Goal: Find contact information: Find contact information

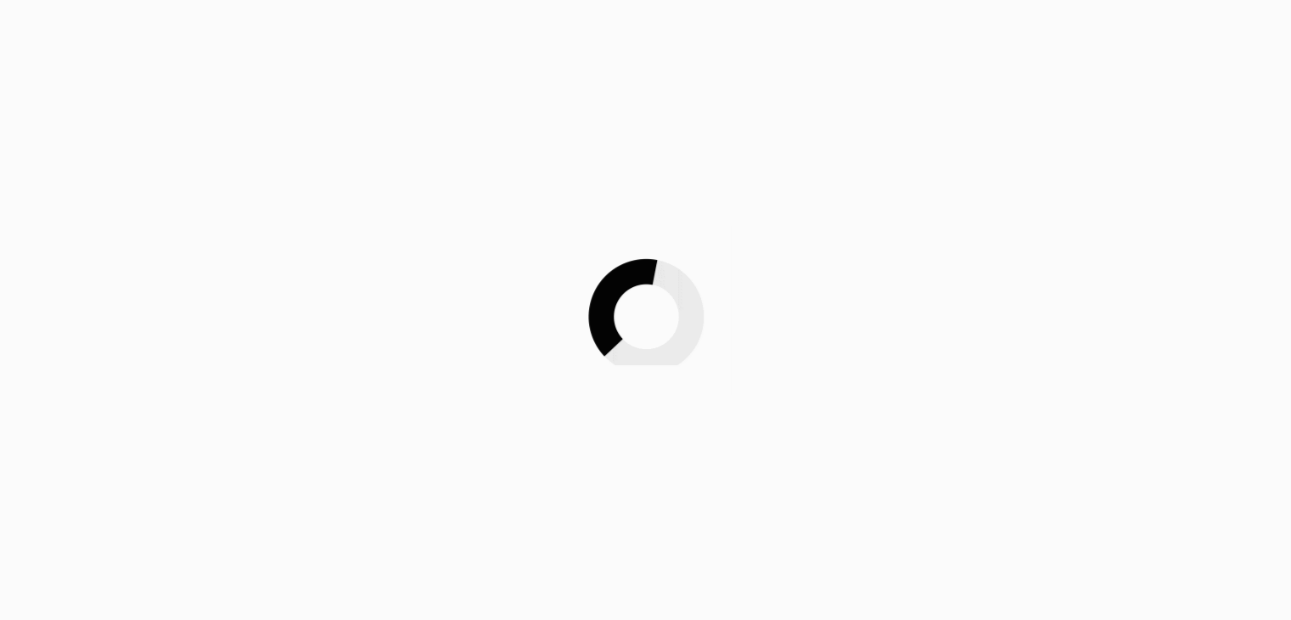
scroll to position [321, 0]
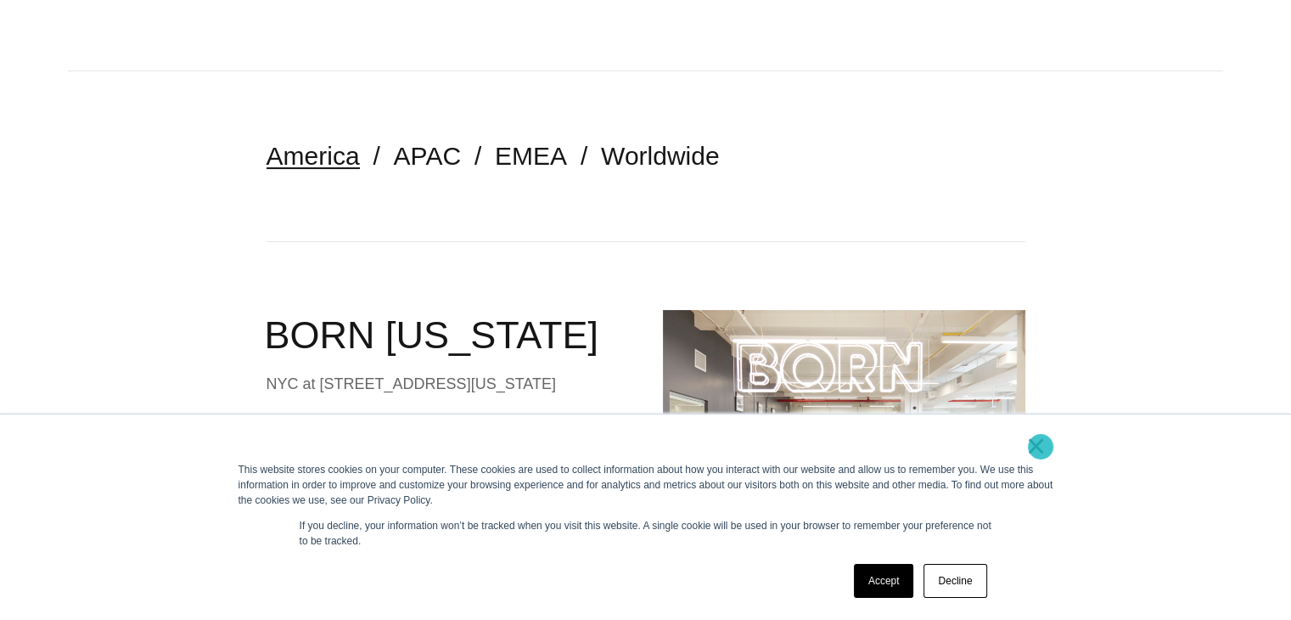
click at [1041, 446] on link "×" at bounding box center [1036, 445] width 20 height 15
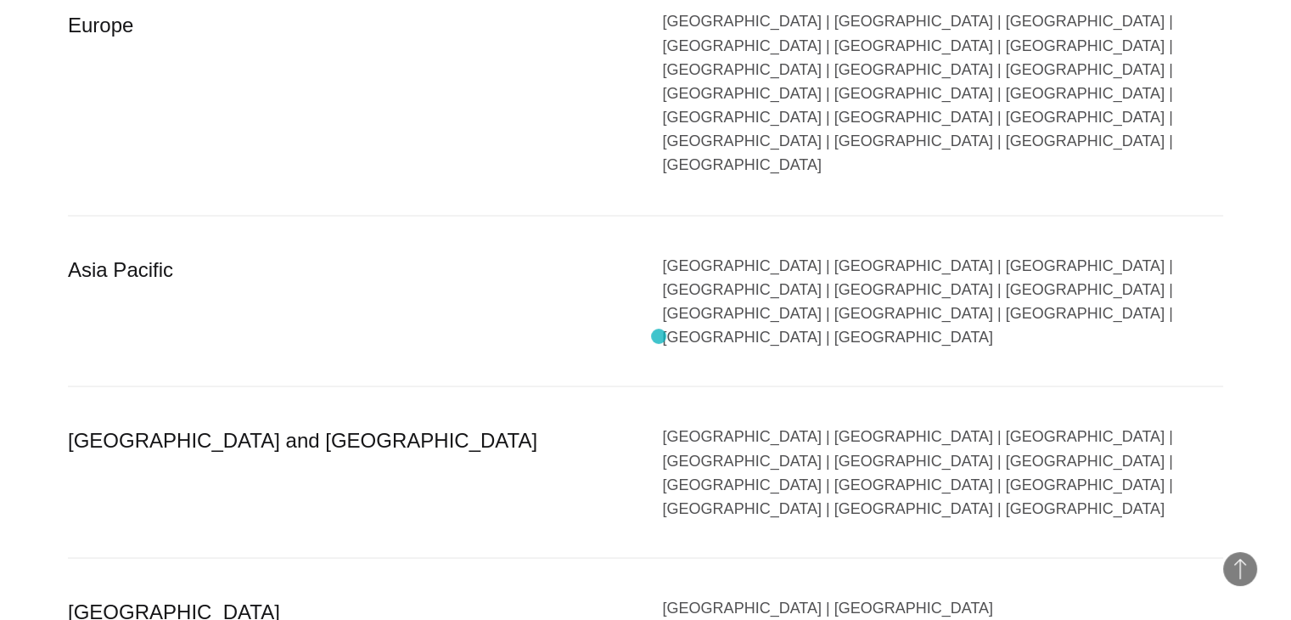
scroll to position [3259, 0]
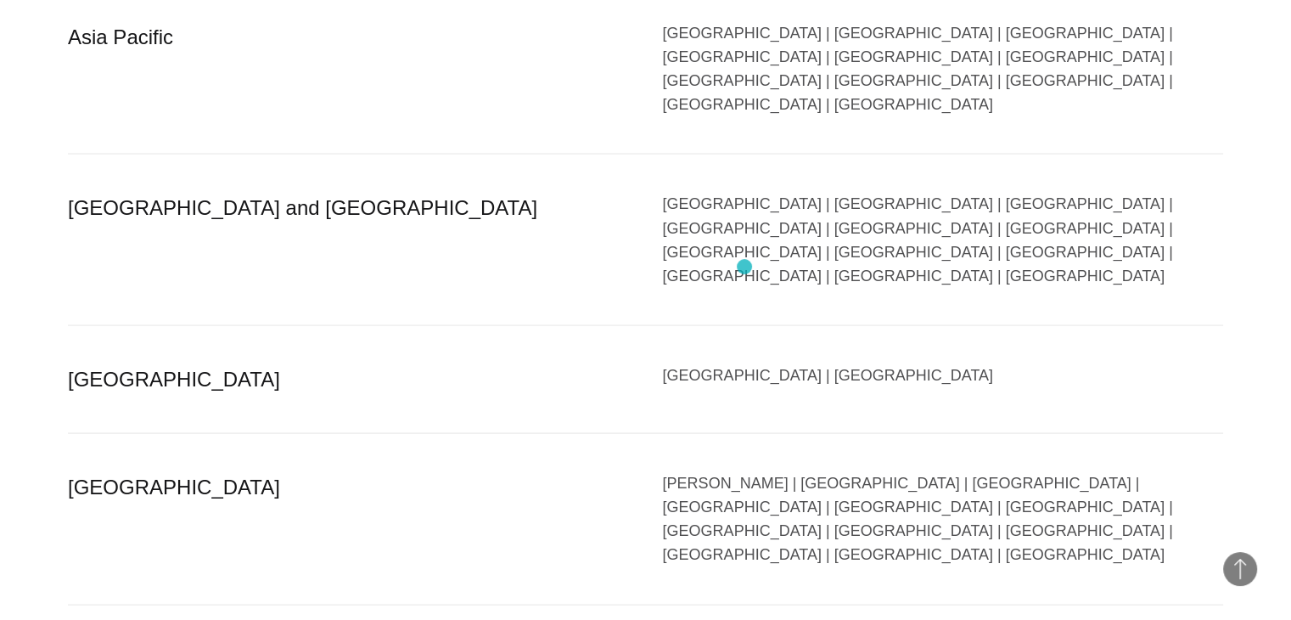
click at [744, 471] on div "Chad | Republic of the Congo | Democratic Republic of the Congo | Gabon | Ghana…" at bounding box center [943, 519] width 561 height 96
click at [692, 471] on div "Chad | Republic of the Congo | Democratic Republic of the Congo | Gabon | Ghana…" at bounding box center [943, 519] width 561 height 96
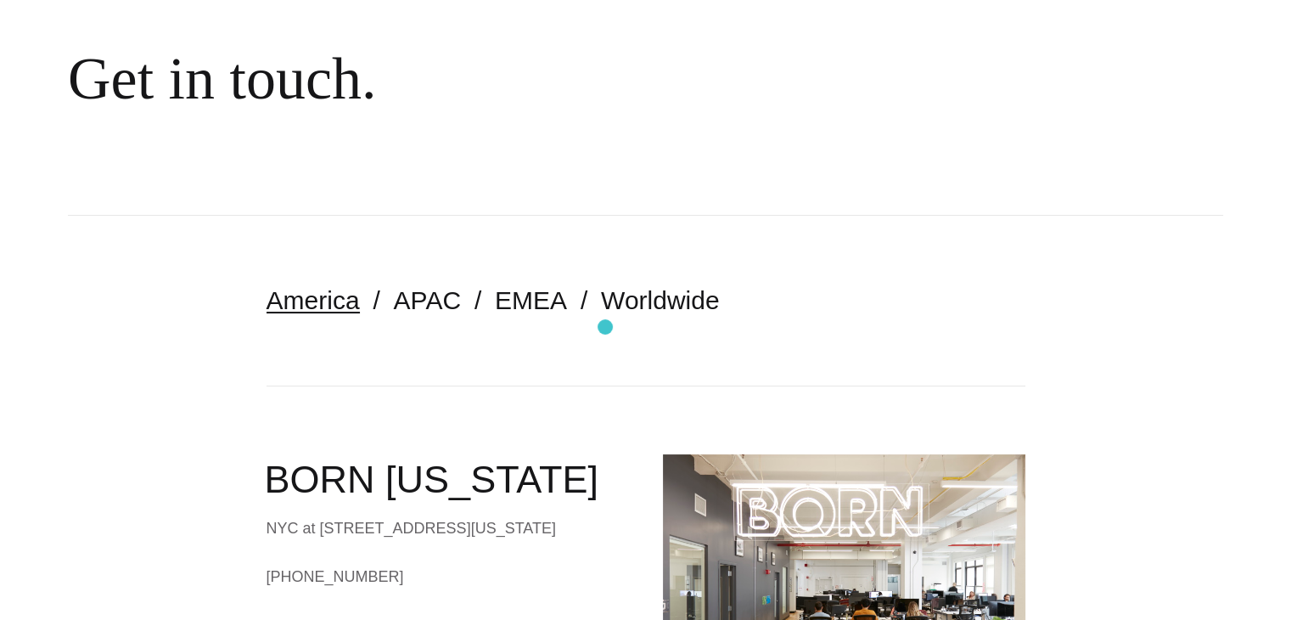
scroll to position [177, 0]
click at [408, 305] on link "APAC" at bounding box center [427, 300] width 67 height 28
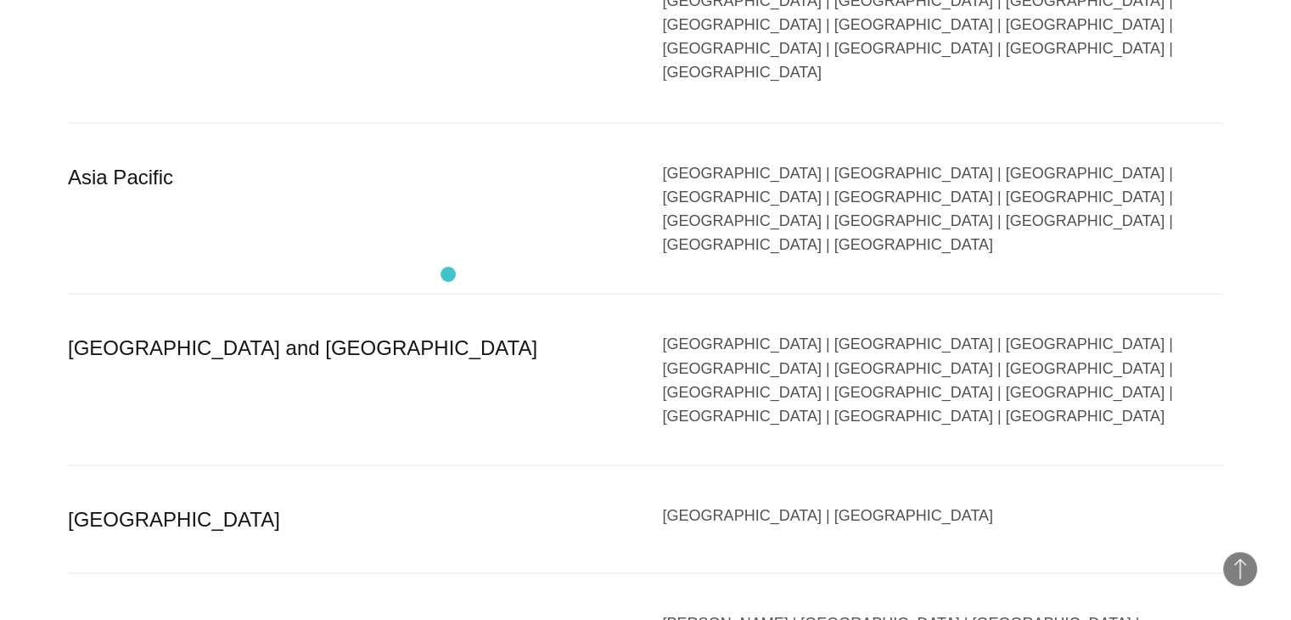
scroll to position [3119, 0]
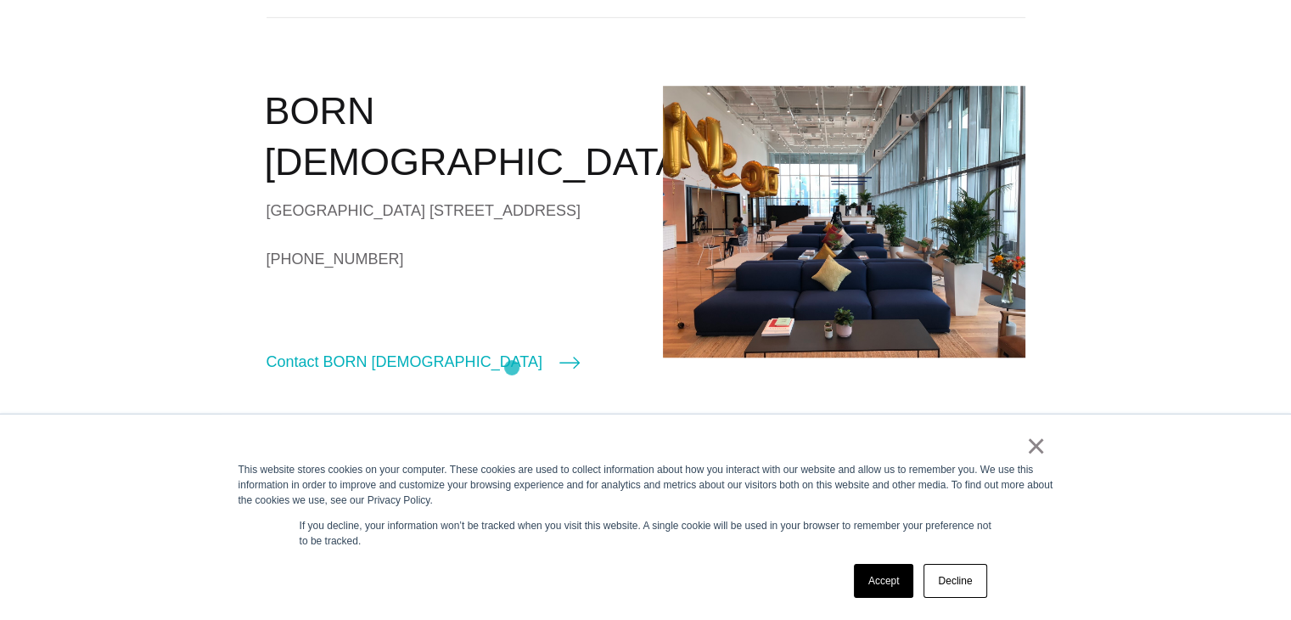
scroll to position [1397, 0]
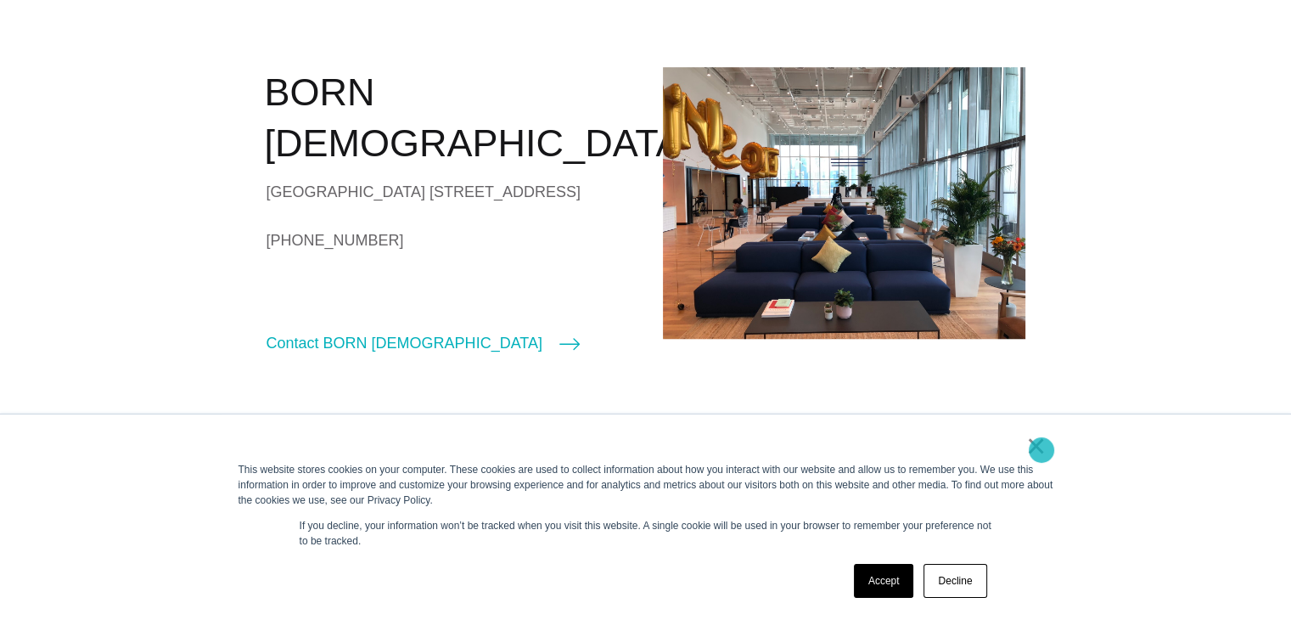
click at [1041, 450] on link "×" at bounding box center [1036, 445] width 20 height 15
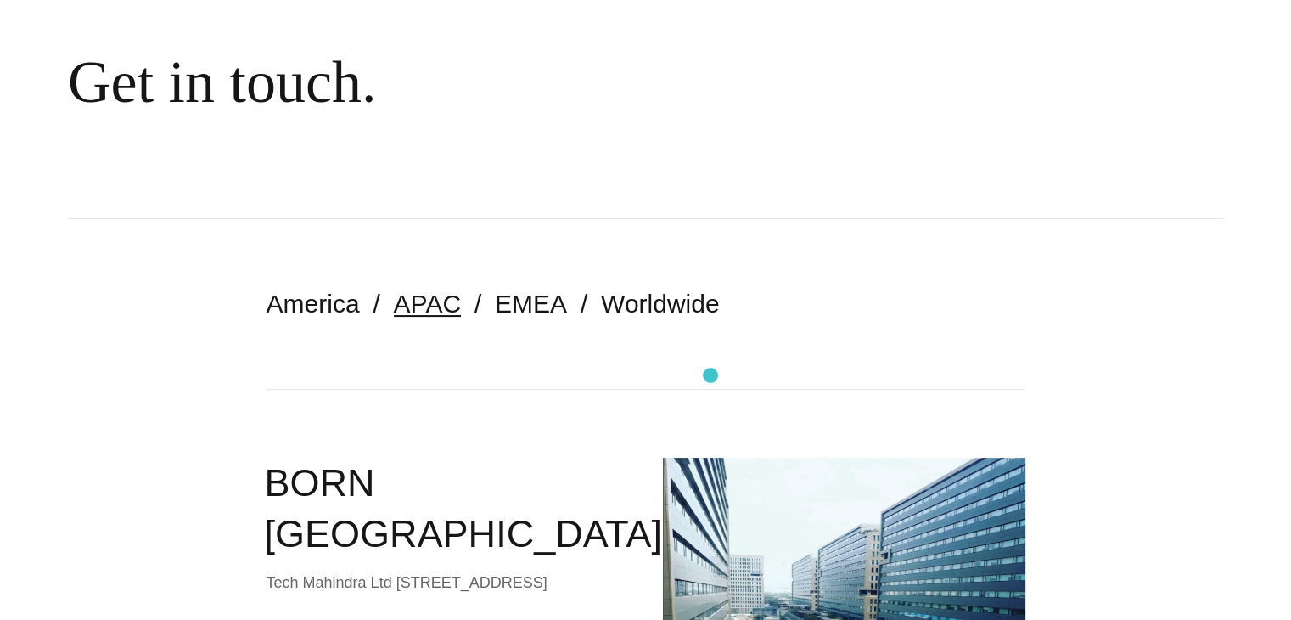
scroll to position [171, 0]
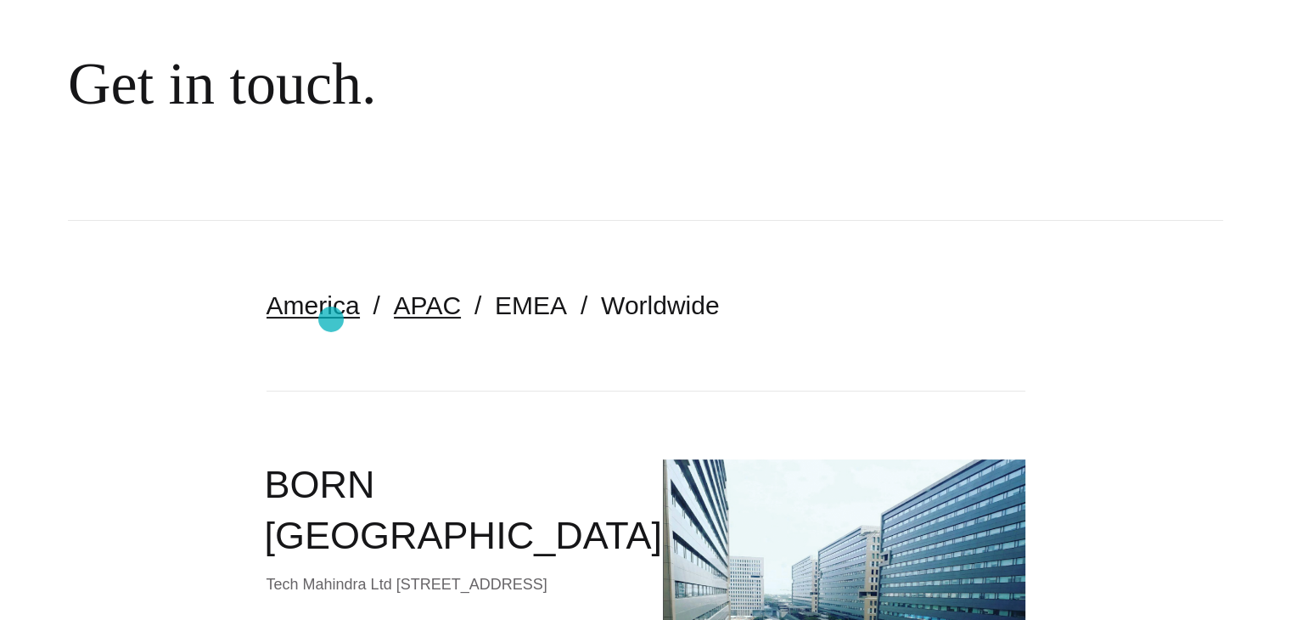
click at [331, 319] on link "America" at bounding box center [313, 305] width 93 height 28
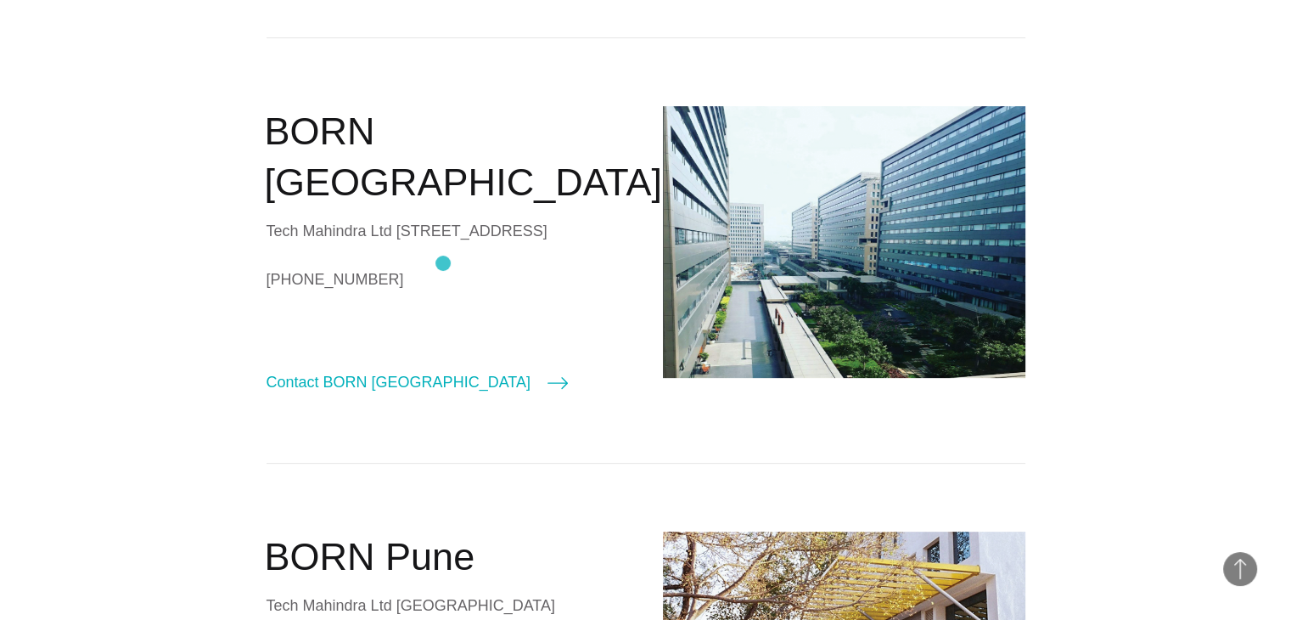
scroll to position [534, 0]
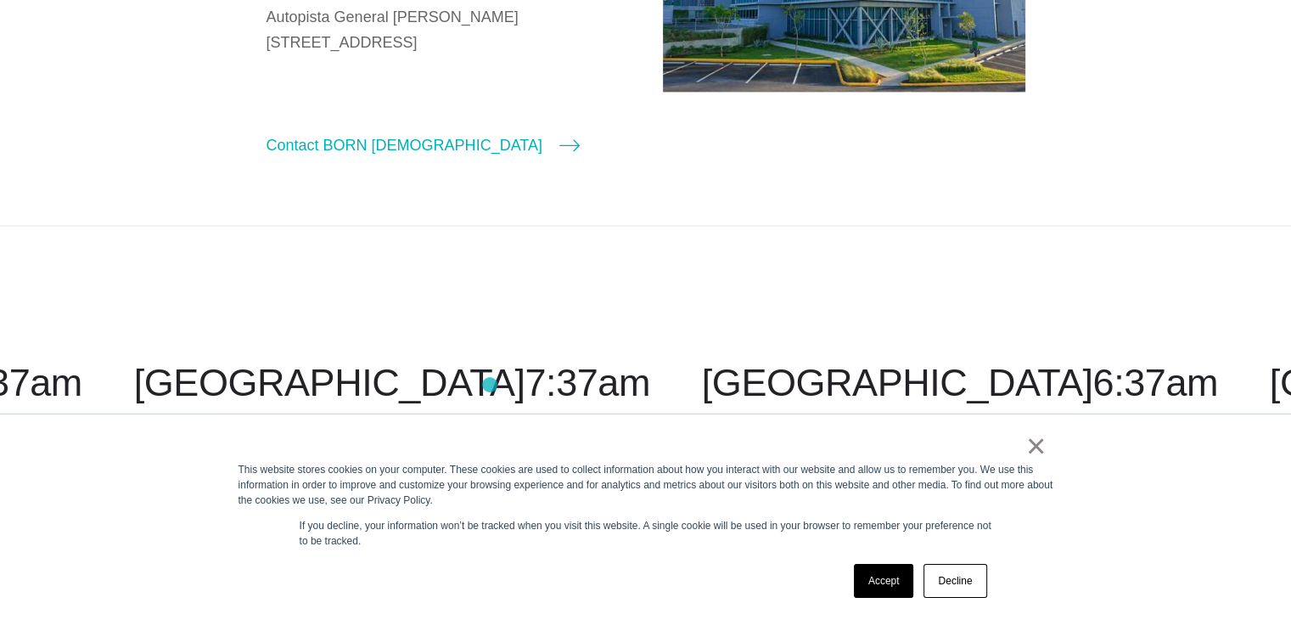
scroll to position [2590, 0]
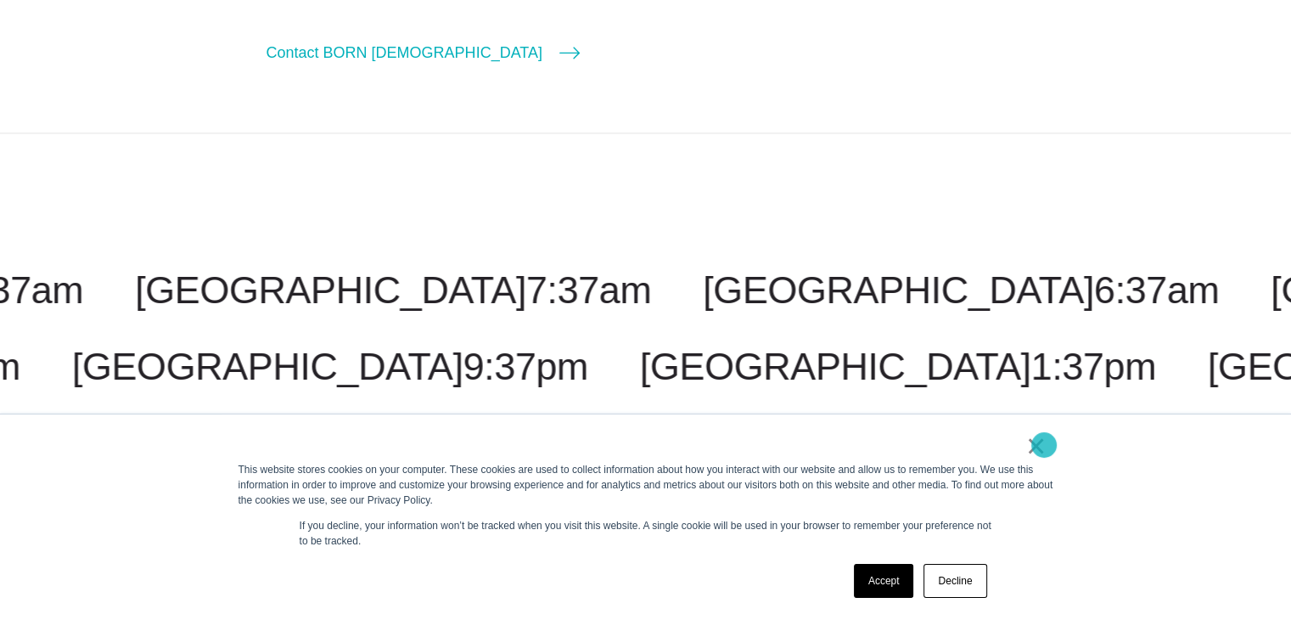
click at [1044, 445] on link "×" at bounding box center [1036, 445] width 20 height 15
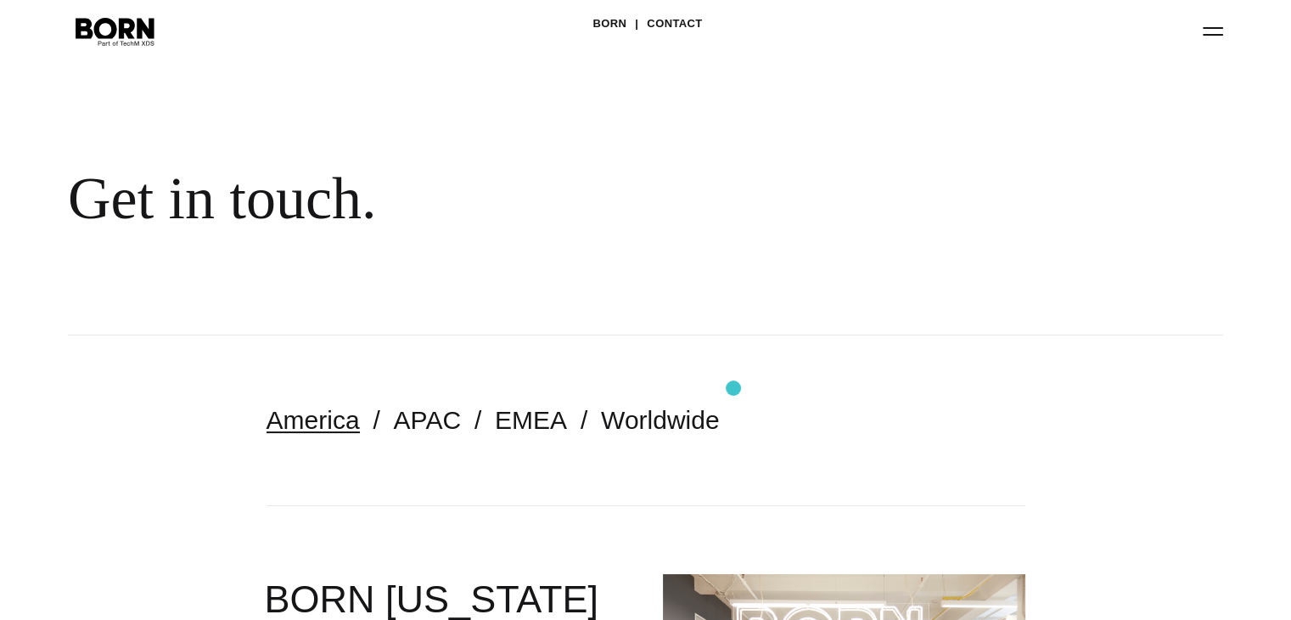
scroll to position [0, 0]
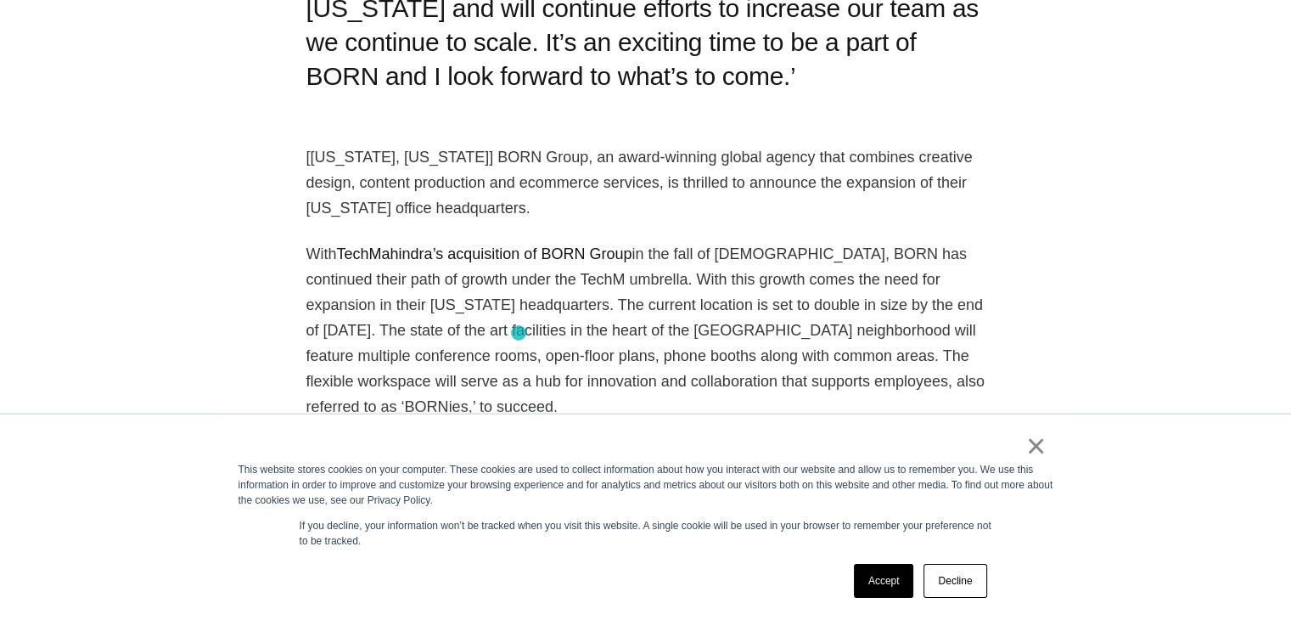
scroll to position [1545, 0]
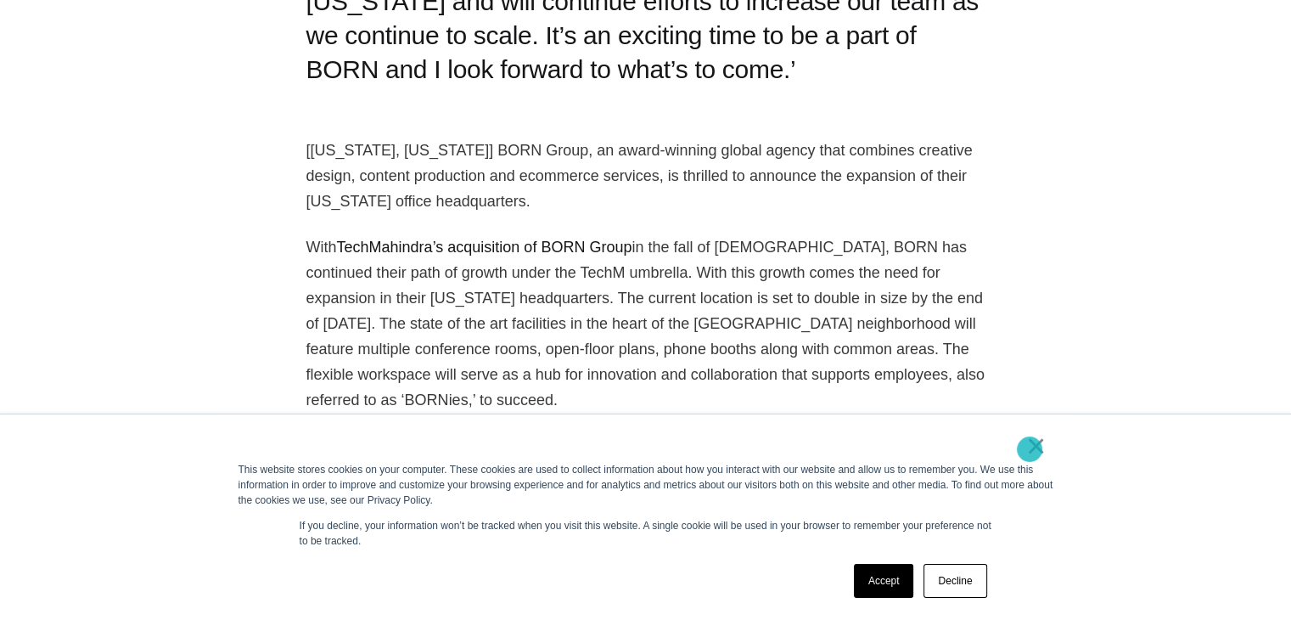
click at [1030, 449] on link "×" at bounding box center [1036, 445] width 20 height 15
